Goal: Task Accomplishment & Management: Use online tool/utility

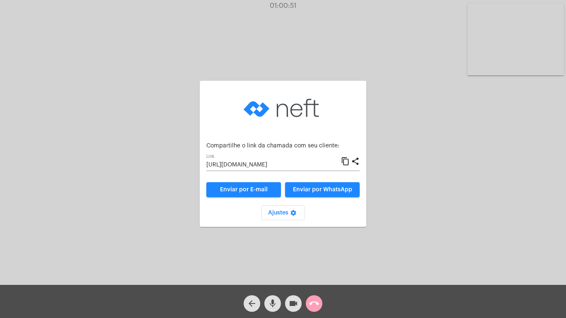
click at [312, 302] on mat-icon "call_end" at bounding box center [314, 304] width 10 height 10
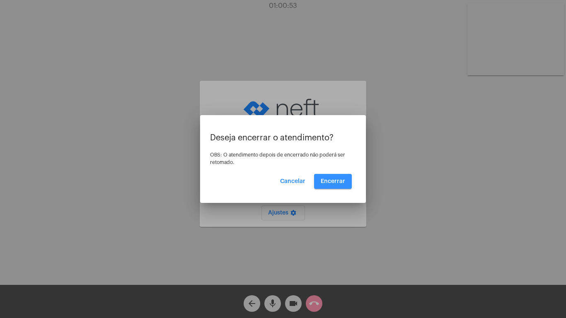
click at [338, 178] on span "Encerrar" at bounding box center [333, 181] width 24 height 6
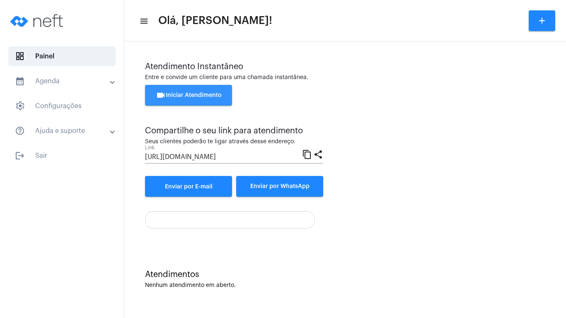
click at [181, 94] on span "videocam Iniciar Atendimento" at bounding box center [189, 95] width 66 height 6
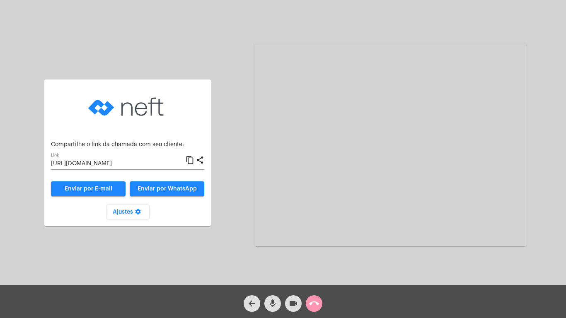
click at [190, 160] on mat-icon "content_copy" at bounding box center [190, 160] width 9 height 10
